Goal: Navigation & Orientation: Find specific page/section

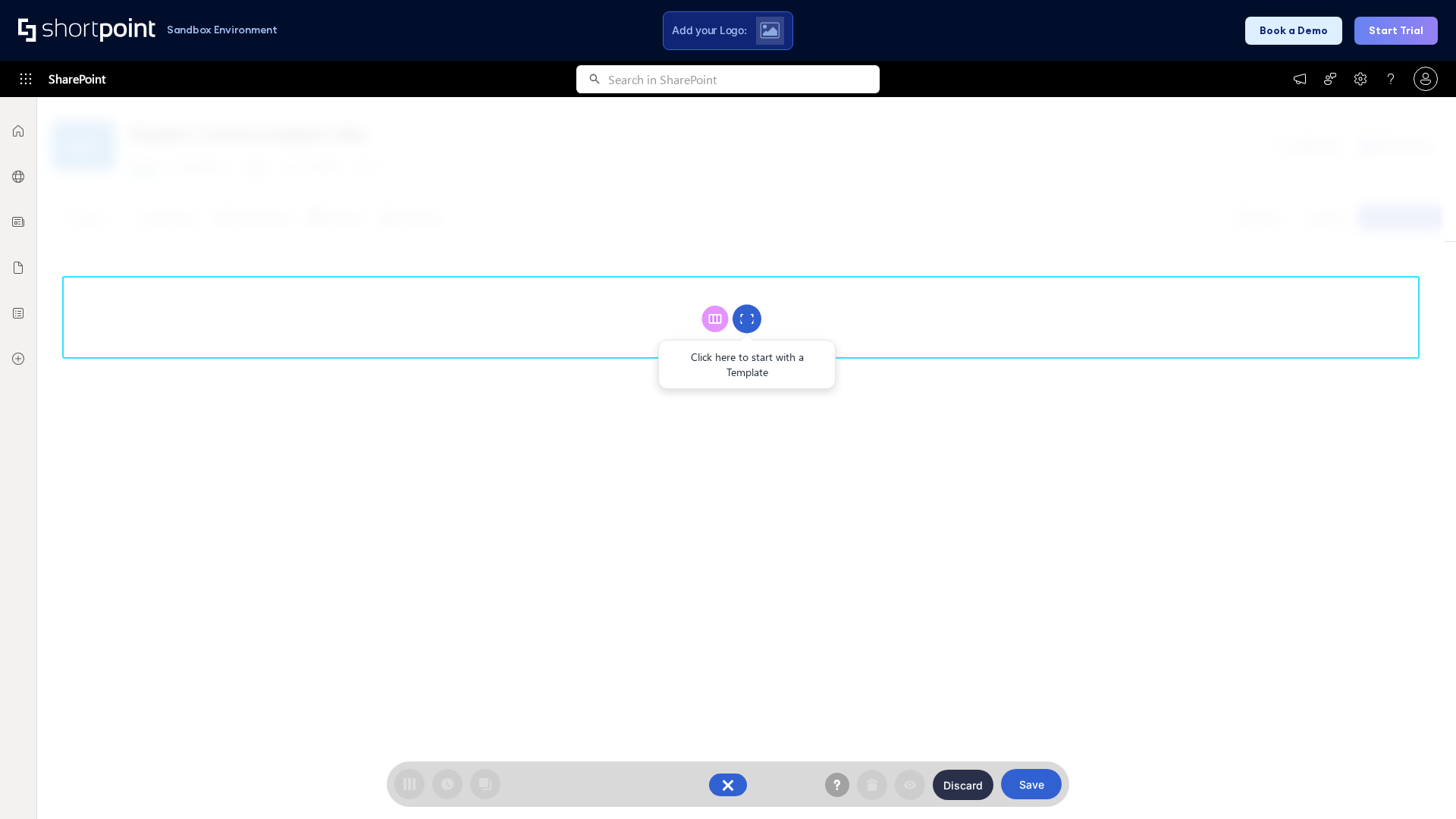
click at [748, 319] on circle at bounding box center [747, 319] width 29 height 29
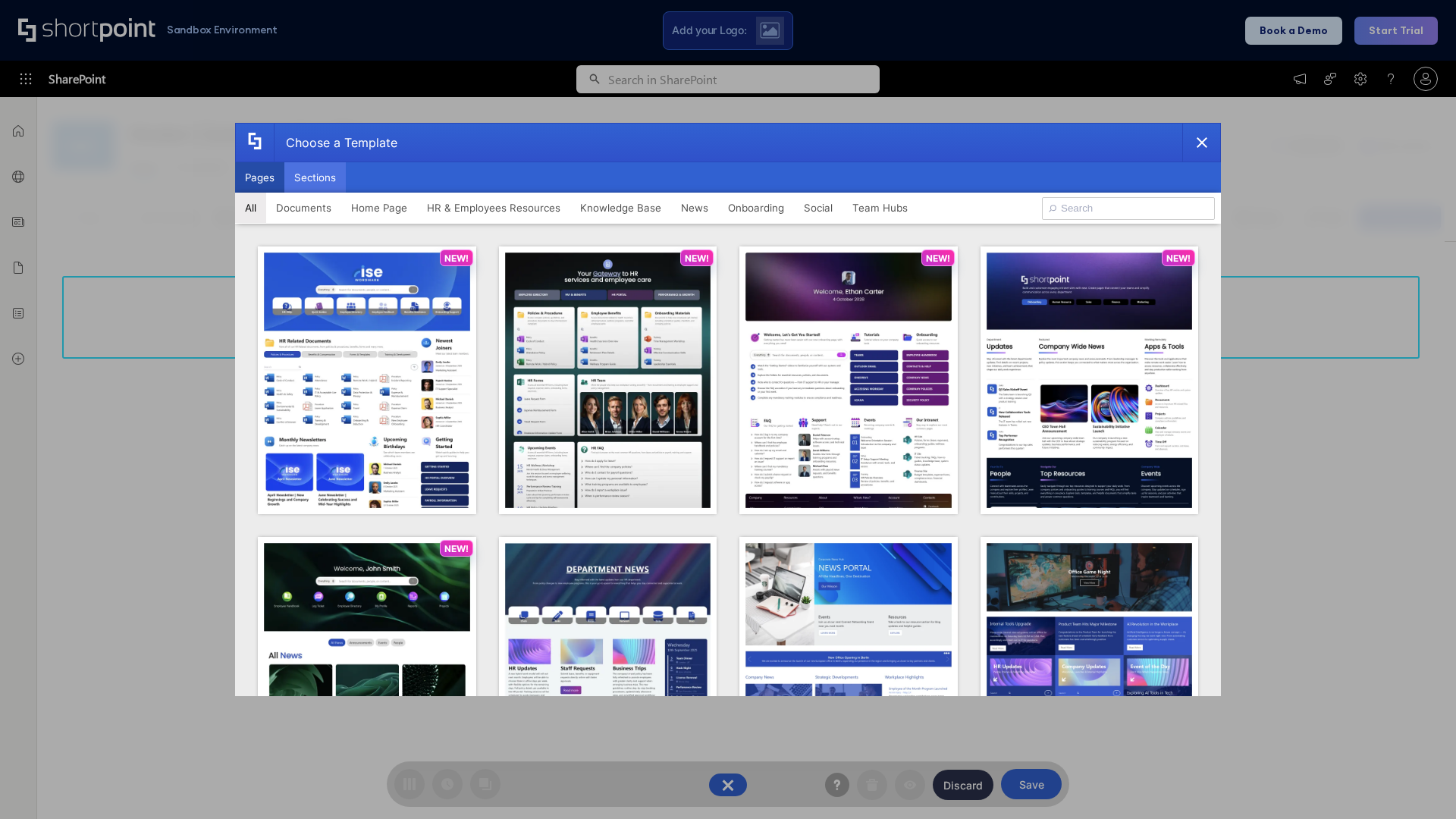
click at [315, 178] on button "Sections" at bounding box center [315, 177] width 61 height 31
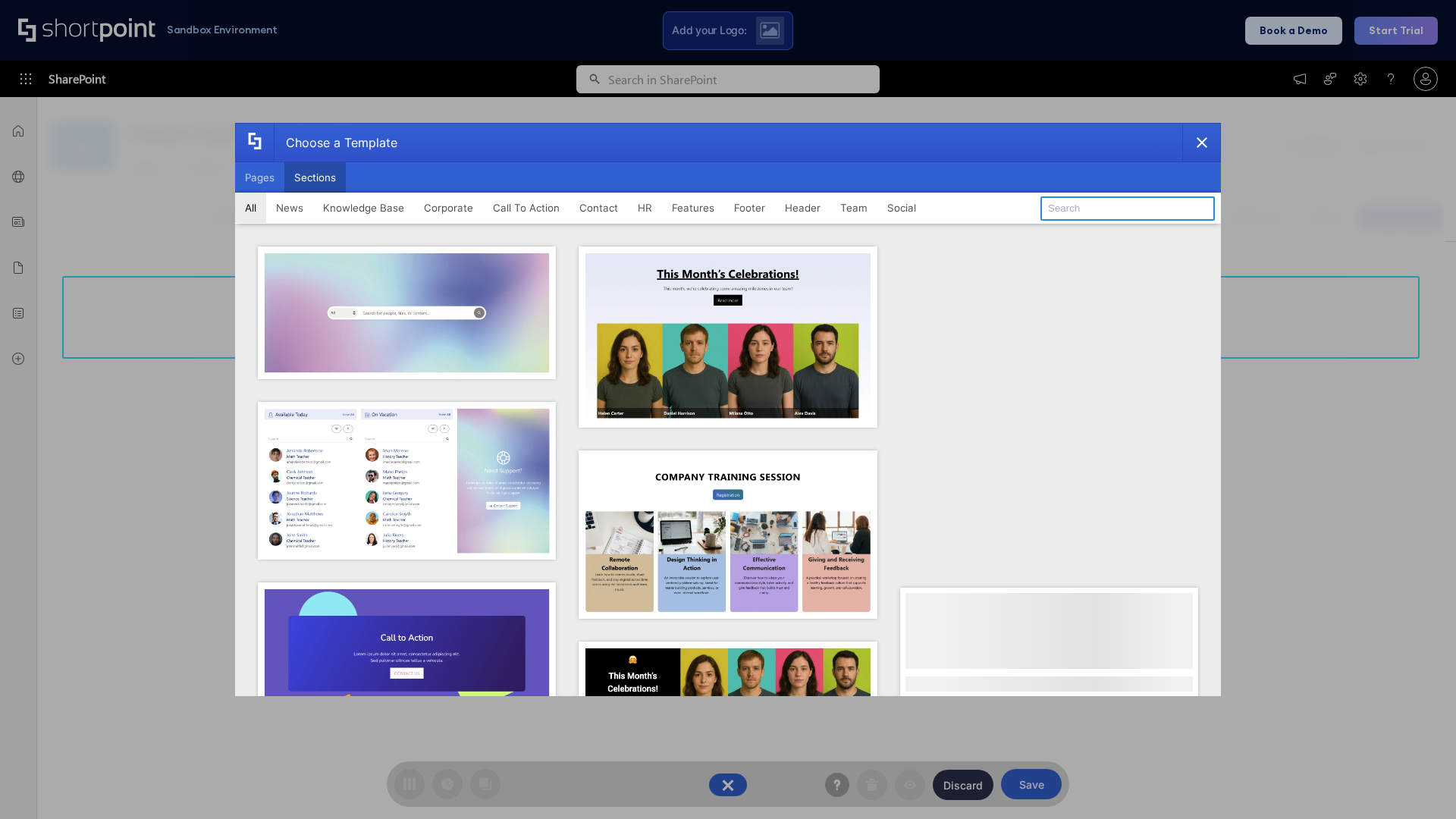
type input "Contact Us 2"
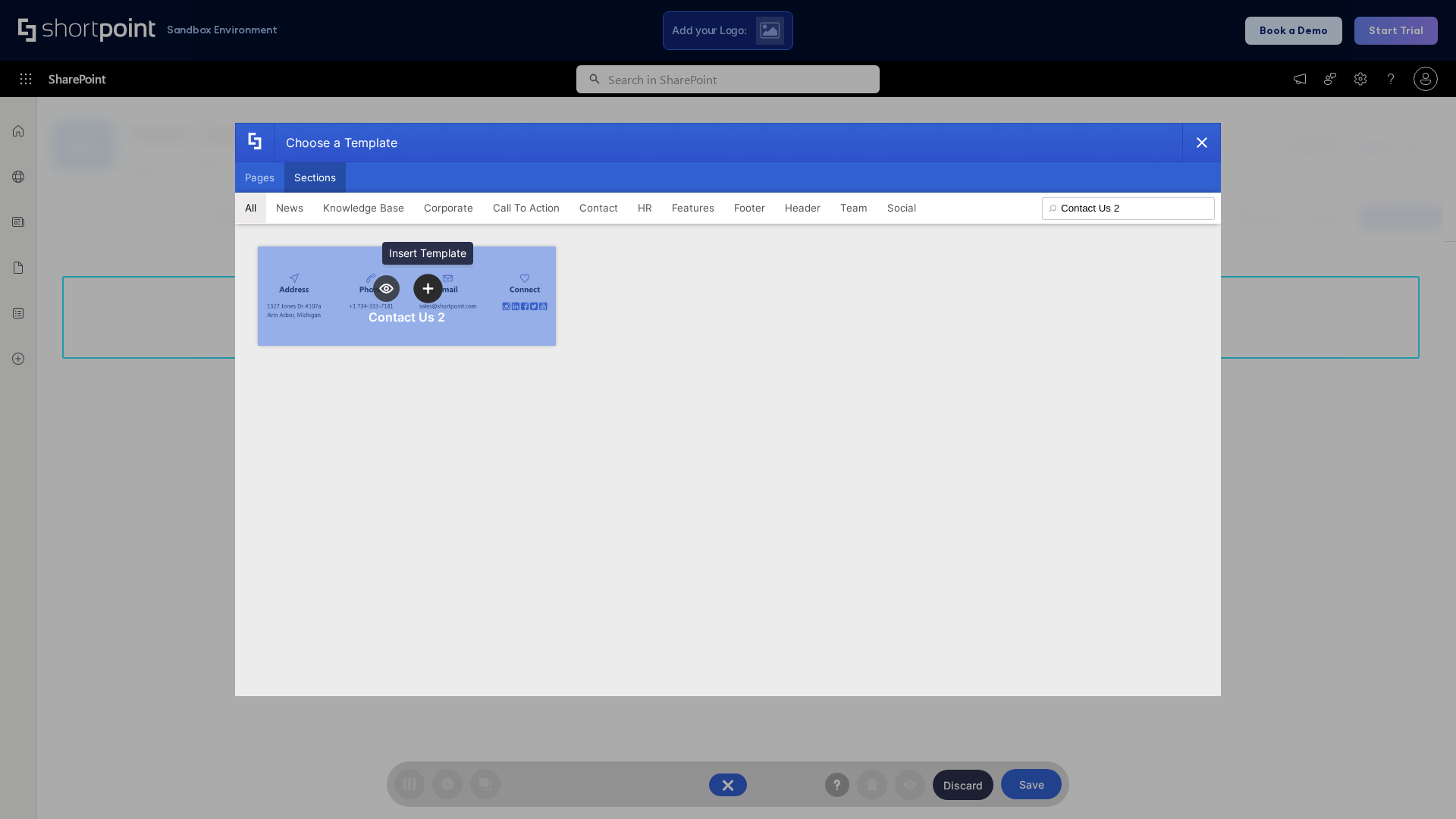
click at [428, 288] on icon "template selector" at bounding box center [428, 288] width 11 height 11
